Goal: Task Accomplishment & Management: Complete application form

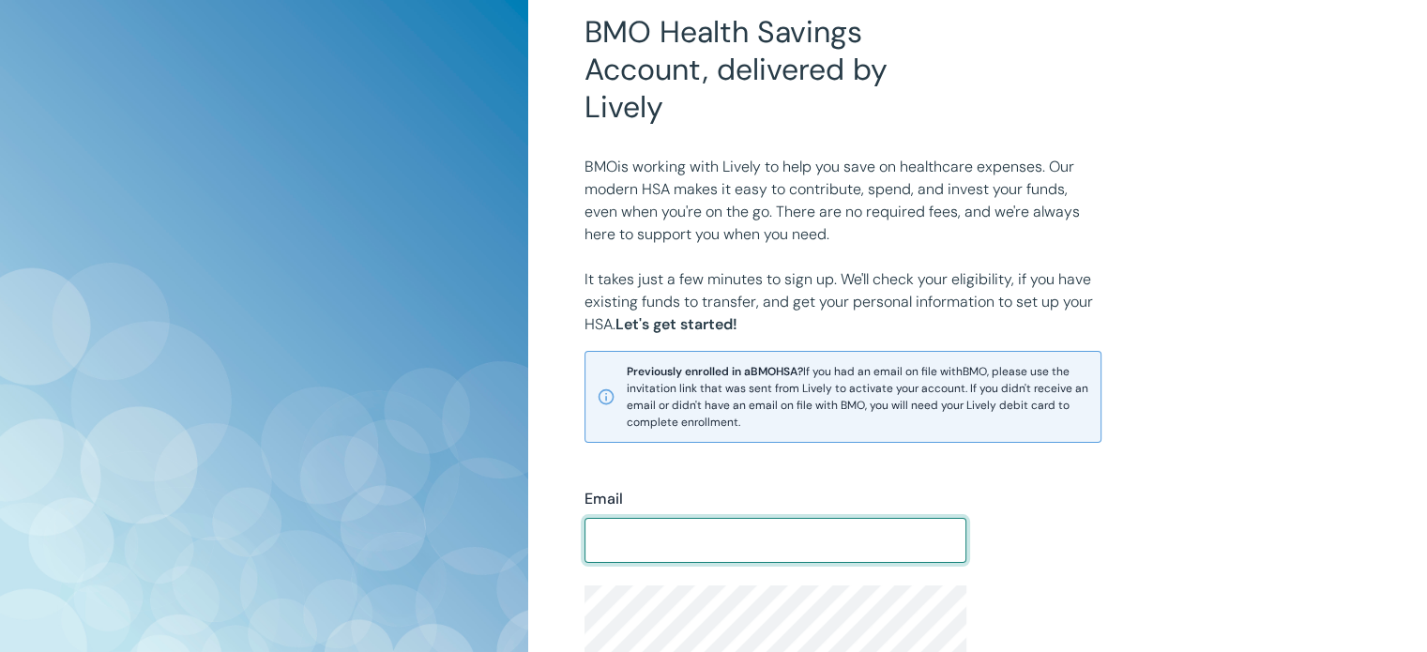
scroll to position [210, 0]
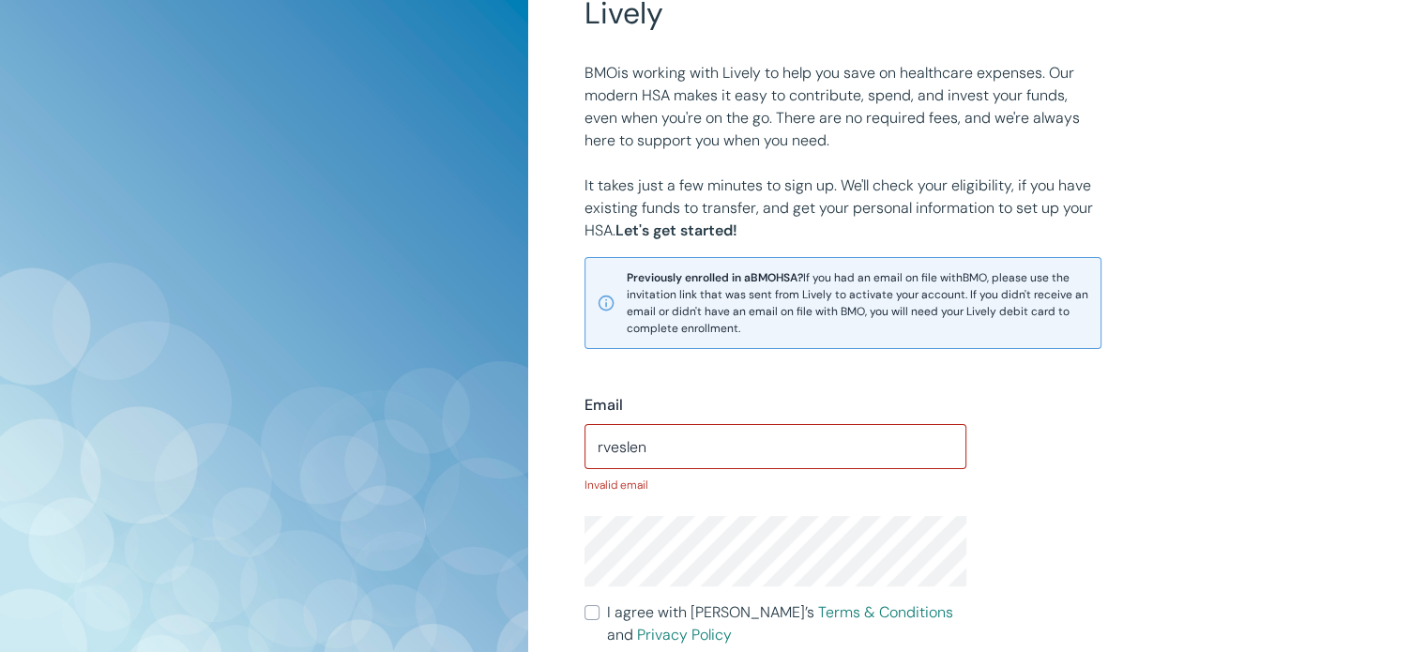
drag, startPoint x: 708, startPoint y: 464, endPoint x: 634, endPoint y: 443, distance: 77.2
click at [551, 420] on div "BMO Health Savings Account, delivered by Lively BMO is working with Lively to h…" at bounding box center [977, 390] width 899 height 1201
drag, startPoint x: 639, startPoint y: 444, endPoint x: 515, endPoint y: 428, distance: 124.8
click at [515, 428] on div "BMO Health Savings Account, delivered by Lively BMO is working with Lively to h…" at bounding box center [713, 390] width 1427 height 1201
drag, startPoint x: 667, startPoint y: 438, endPoint x: 323, endPoint y: 389, distance: 347.6
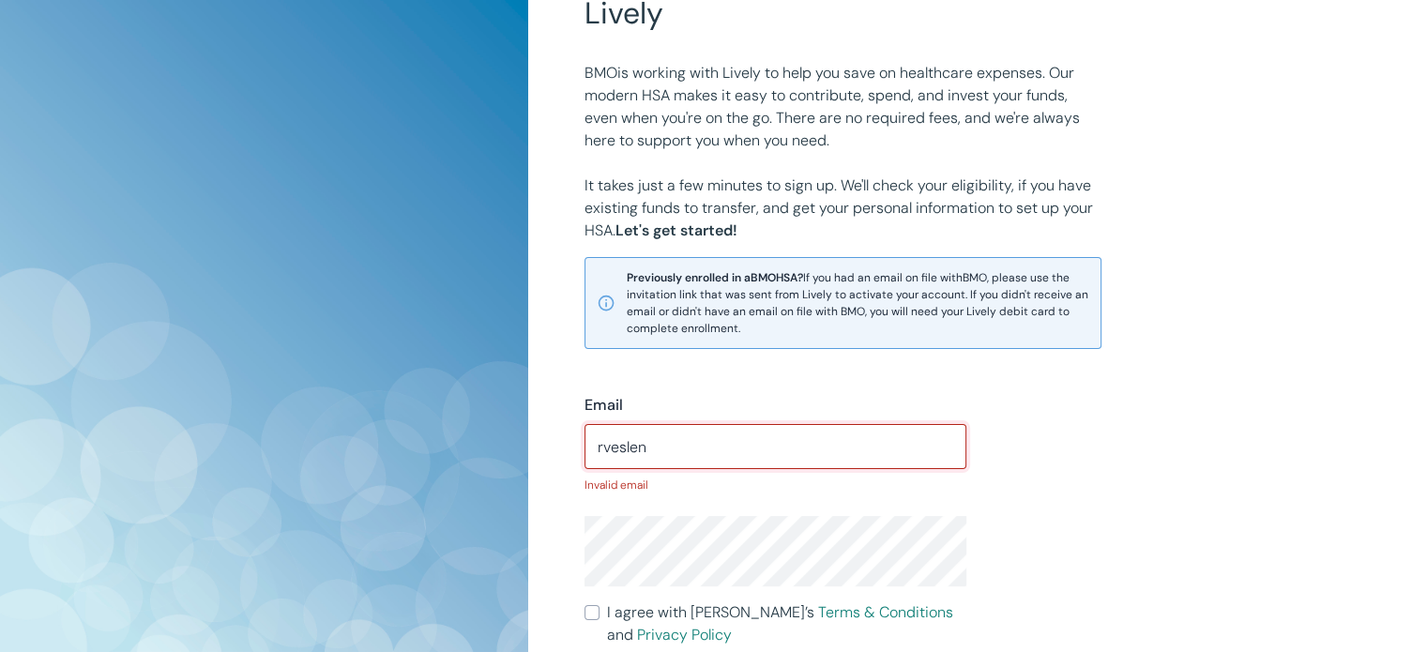
click at [323, 389] on div "BMO Health Savings Account, delivered by Lively BMO is working with Lively to h…" at bounding box center [713, 390] width 1427 height 1201
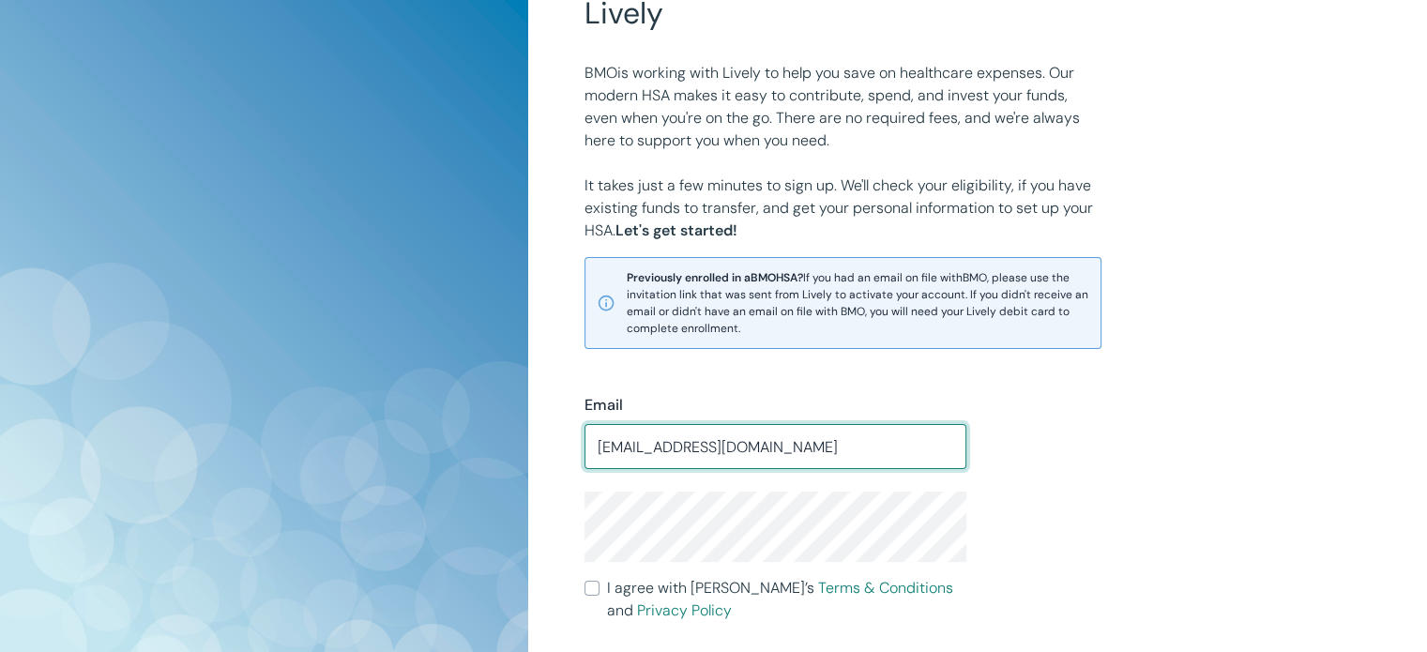
type input "[EMAIL_ADDRESS][DOMAIN_NAME]"
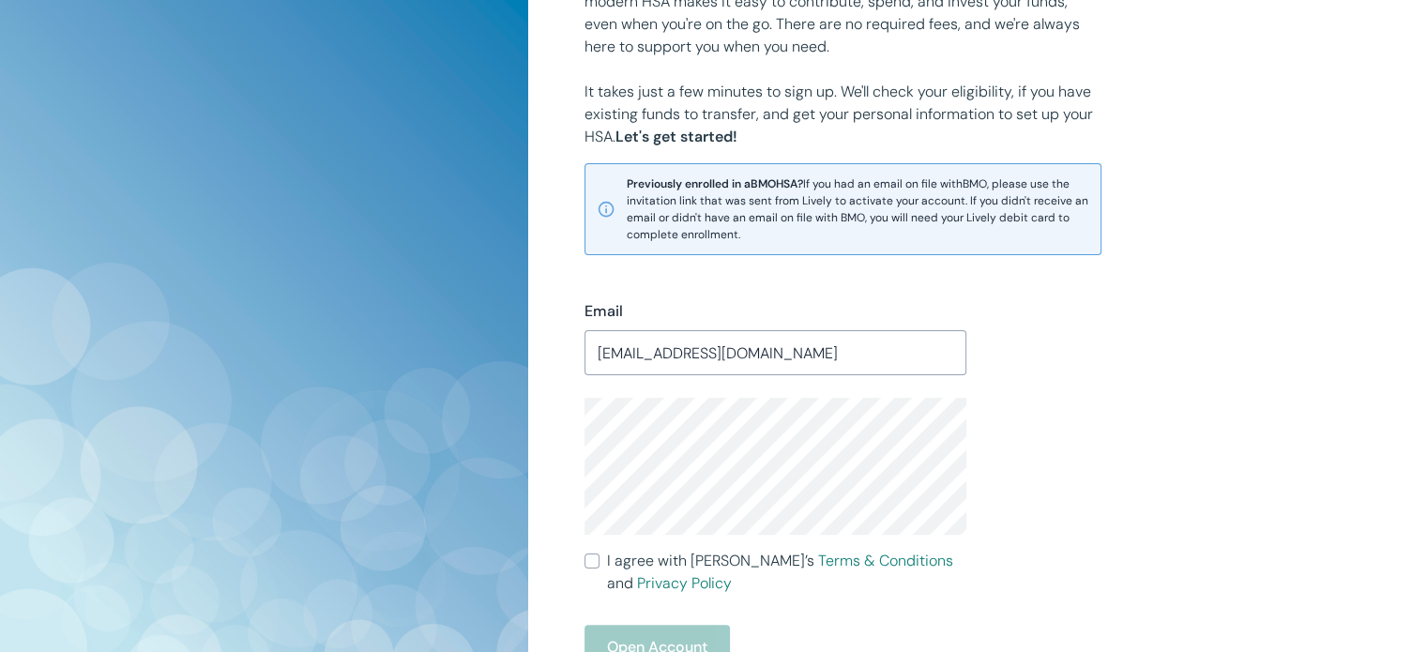
scroll to position [491, 0]
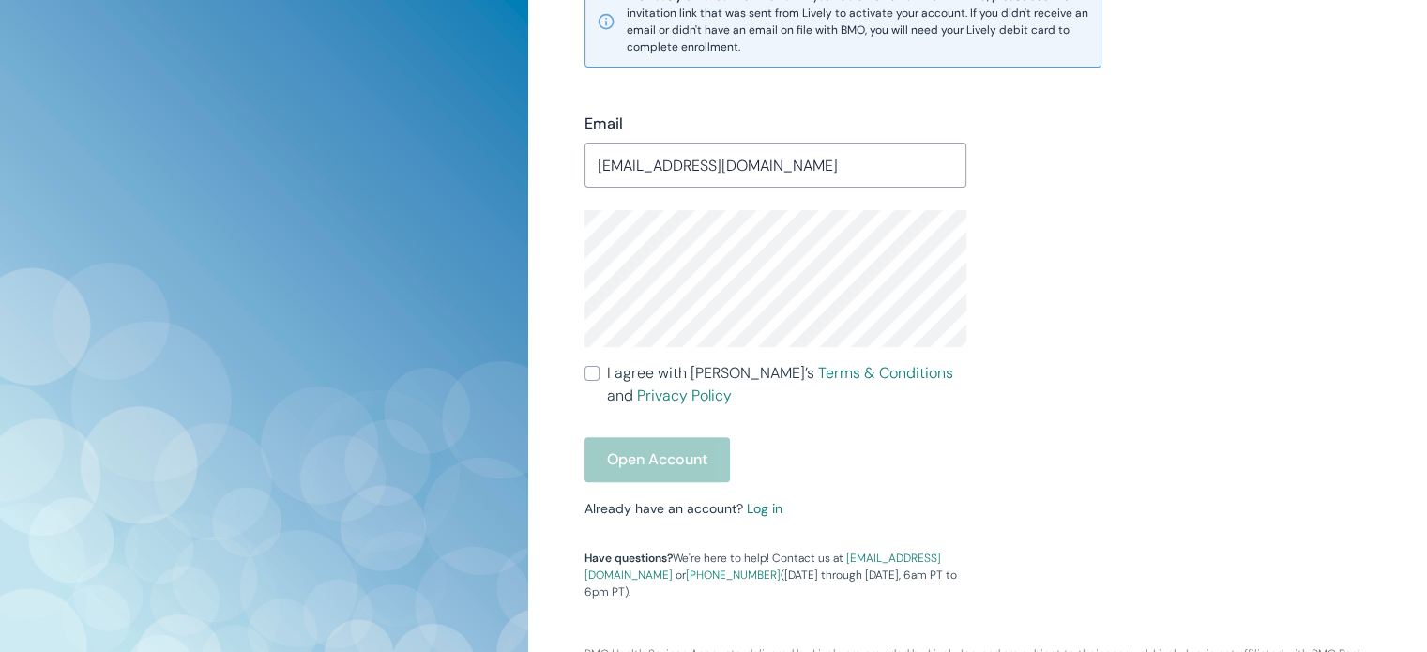
click at [597, 374] on input "I agree with Lively’s Terms & Conditions and Privacy Policy" at bounding box center [591, 373] width 15 height 15
checkbox input "true"
click at [611, 444] on button "Open Account" at bounding box center [656, 459] width 145 height 45
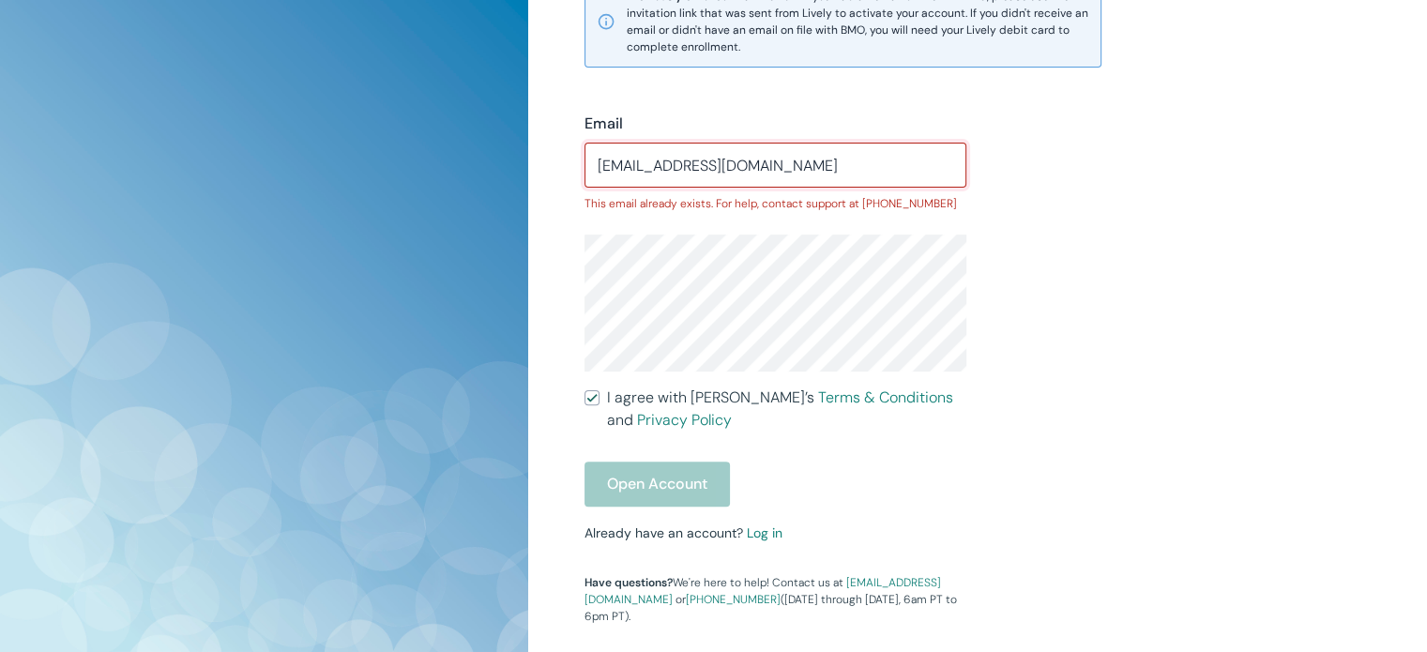
drag, startPoint x: 811, startPoint y: 160, endPoint x: 171, endPoint y: 93, distance: 644.1
click at [171, 93] on div "BMO Health Savings Account, delivered by Lively BMO is working with Lively to h…" at bounding box center [713, 143] width 1427 height 1268
type input "v"
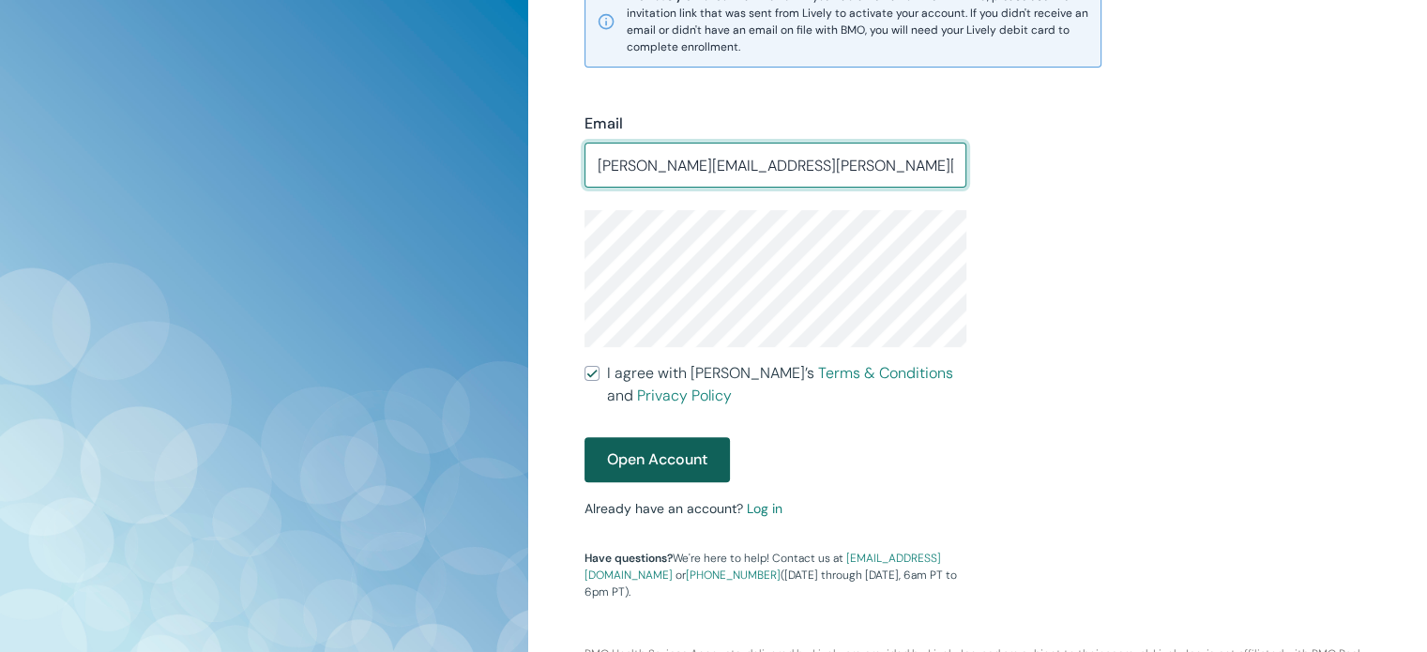
type input "[PERSON_NAME][EMAIL_ADDRESS][PERSON_NAME][DOMAIN_NAME]"
click at [687, 449] on button "Open Account" at bounding box center [656, 459] width 145 height 45
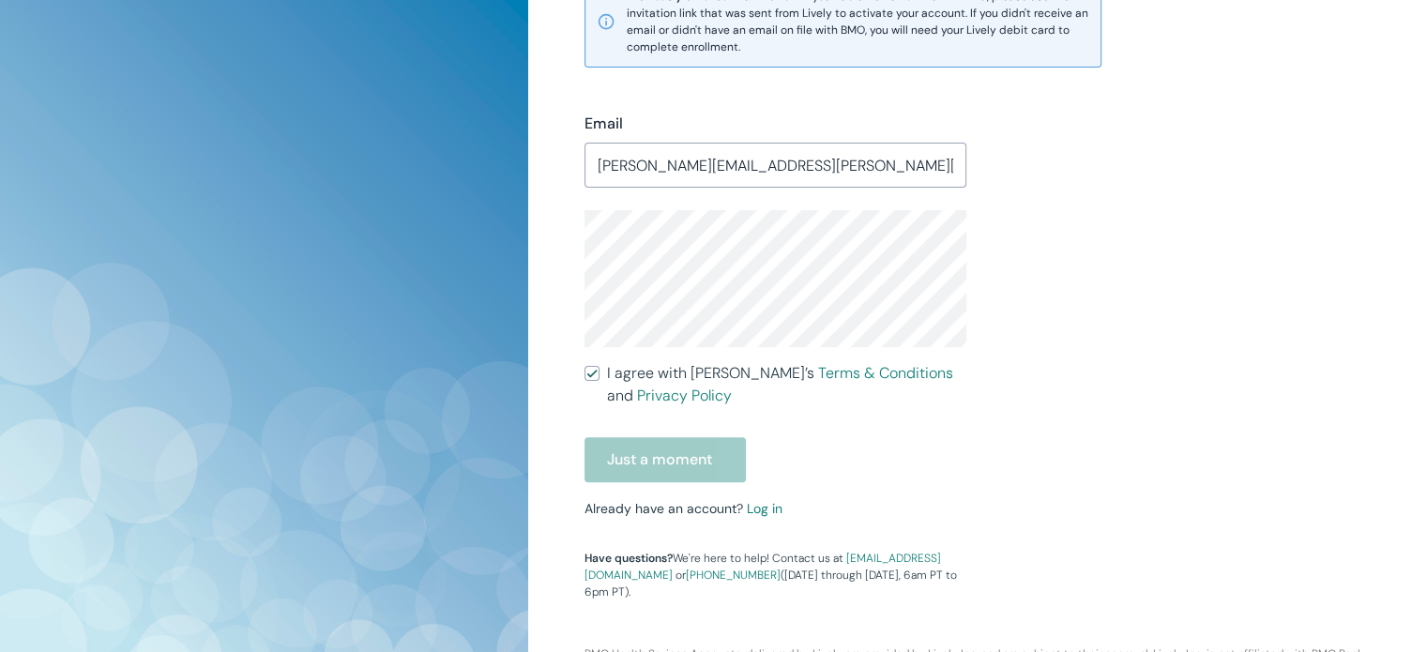
click at [687, 468] on div "Just a moment" at bounding box center [775, 459] width 382 height 45
click at [768, 509] on link "Log in" at bounding box center [765, 508] width 36 height 17
